Goal: Check status: Check status

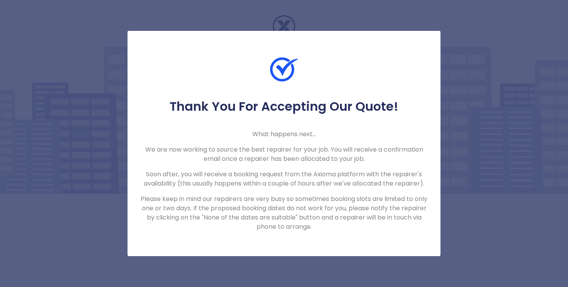
drag, startPoint x: 437, startPoint y: 34, endPoint x: 453, endPoint y: 34, distance: 16.2
click at [443, 34] on div "Thank You For Accepting Our Quote! What happens next... We are now working to s…" at bounding box center [284, 143] width 568 height 287
click at [453, 34] on div "Thank You For Accepting Our Quote! What happens next... We are now working to s…" at bounding box center [284, 143] width 568 height 287
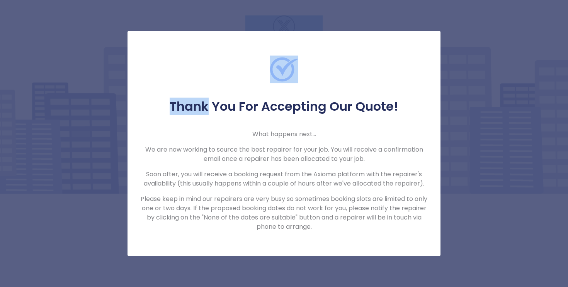
click at [453, 34] on div "Thank You For Accepting Our Quote! What happens next... We are now working to s…" at bounding box center [284, 143] width 568 height 287
